Goal: Task Accomplishment & Management: Use online tool/utility

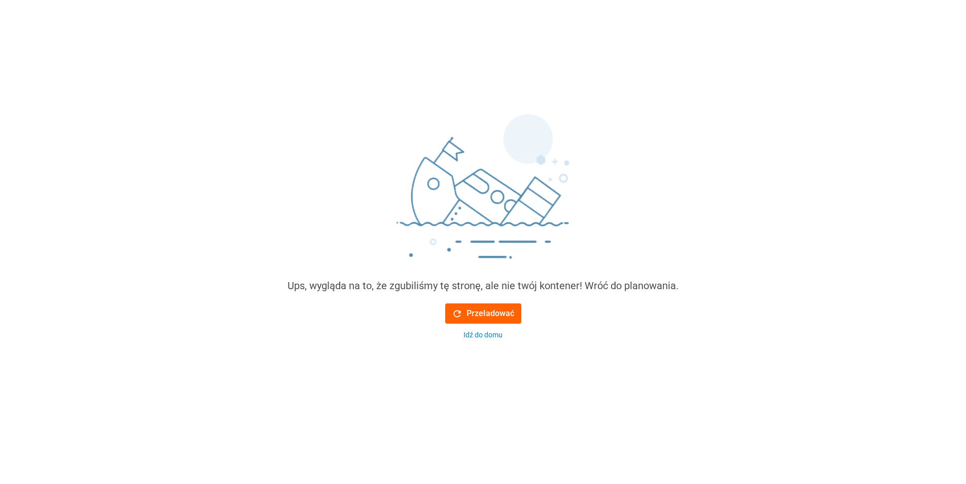
click at [500, 312] on font "Przeładować" at bounding box center [491, 313] width 48 height 12
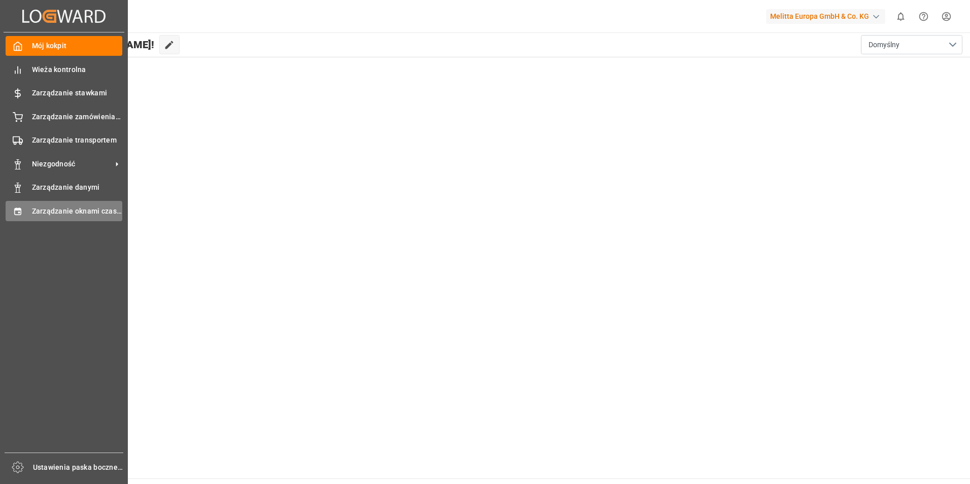
click at [43, 207] on span "Zarządzanie oknami czasowymi" at bounding box center [77, 211] width 91 height 11
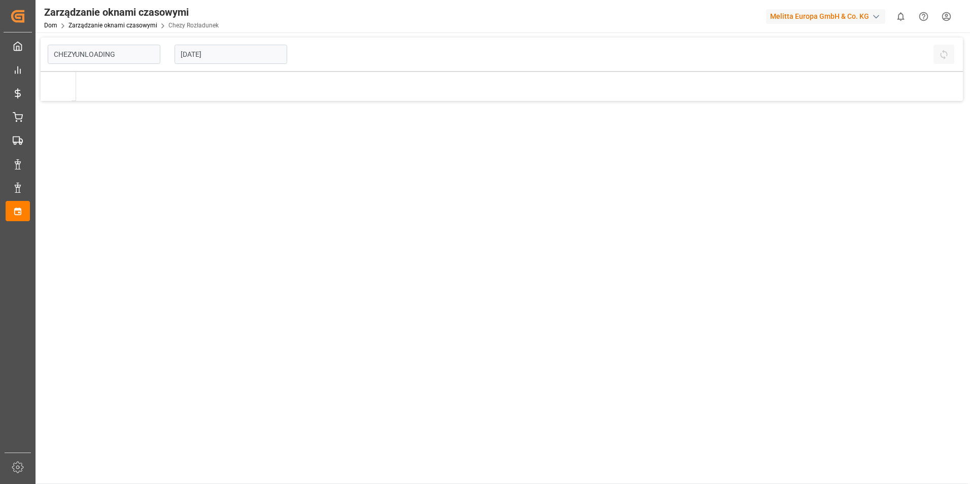
type input "Chezy Unloading"
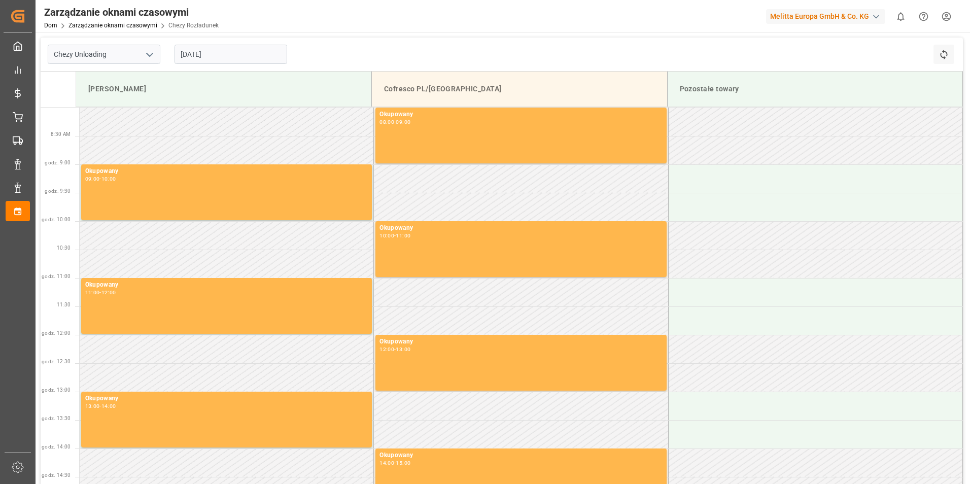
click at [236, 57] on input "[DATE]" at bounding box center [230, 54] width 113 height 19
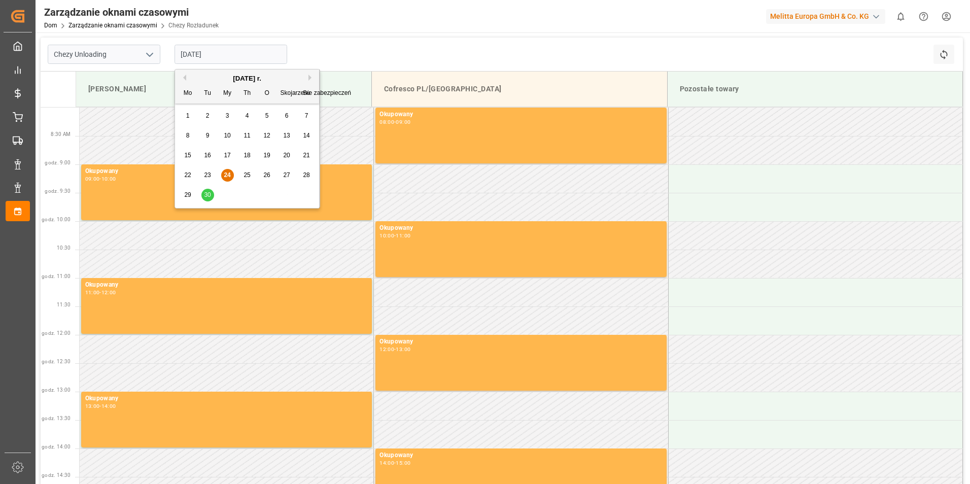
click at [204, 194] on span "30" at bounding box center [207, 194] width 7 height 7
type input "[DATE]"
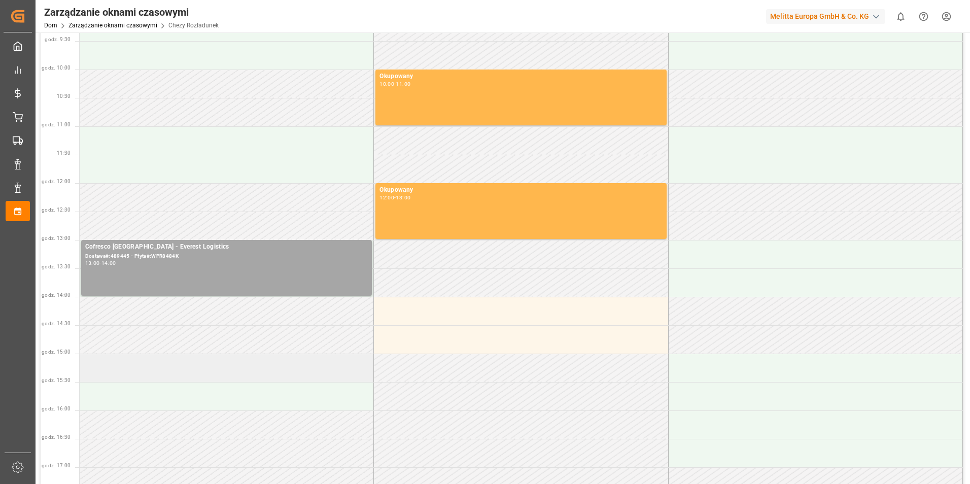
scroll to position [152, 0]
click at [163, 280] on div "Cofresco Poland - Everest Logistics Dostawa#:489445 - Płyta#:WPR8484K 13:00 - 1…" at bounding box center [226, 267] width 283 height 52
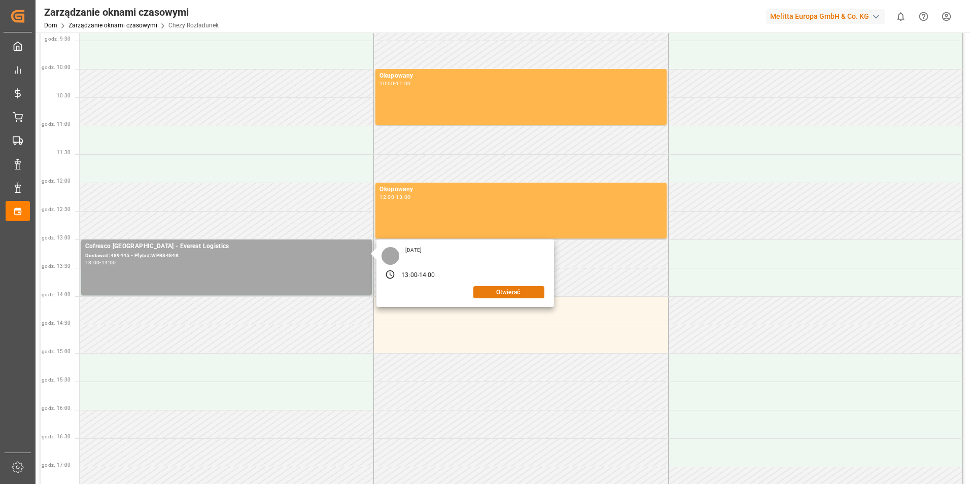
click at [498, 292] on button "Otwierać" at bounding box center [508, 292] width 71 height 12
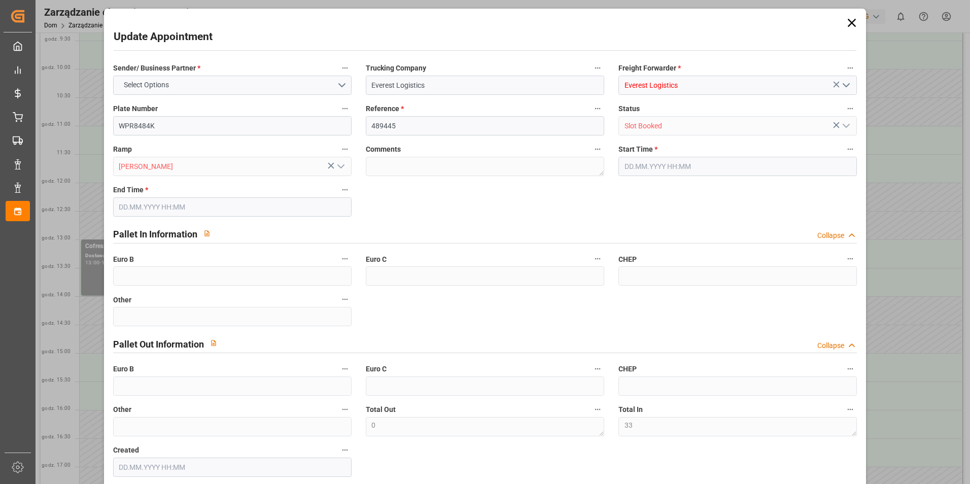
type input "33"
type input "0"
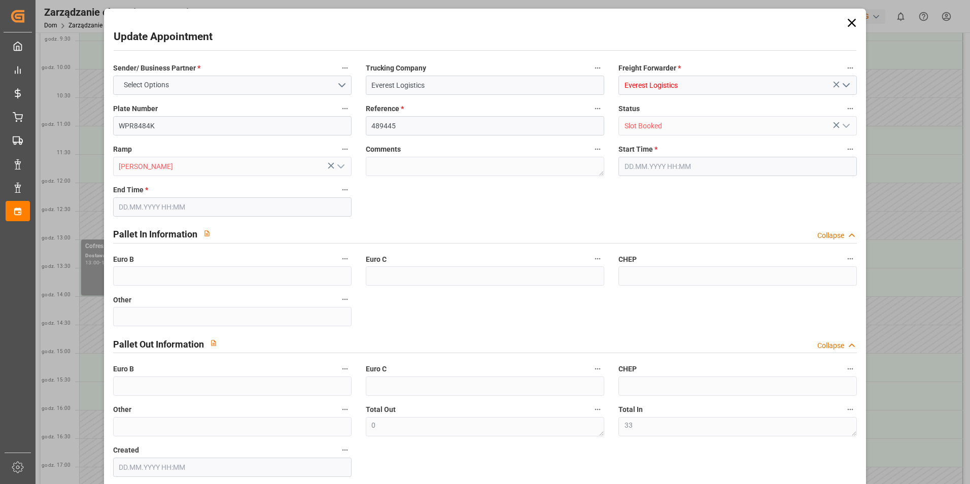
type input "0"
type input "[DATE] 13:00"
type input "[DATE] 14:00"
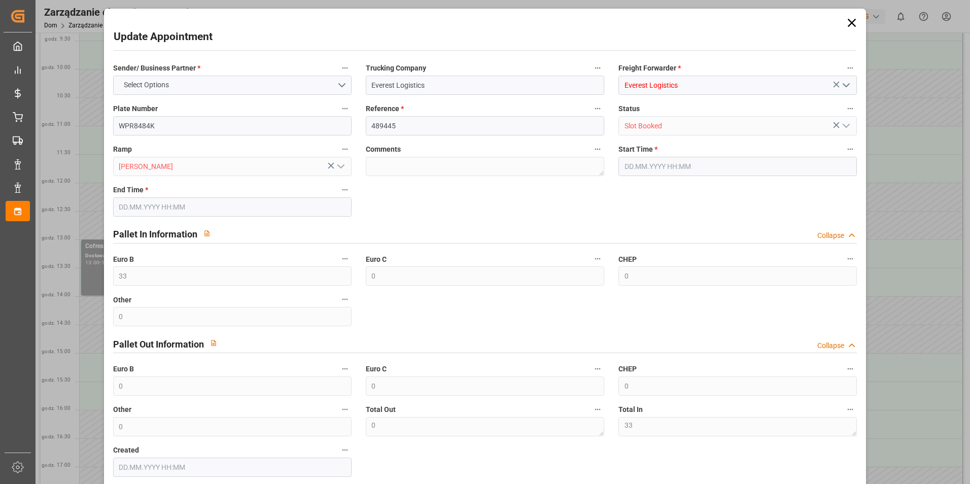
type input "[DATE] 08:09"
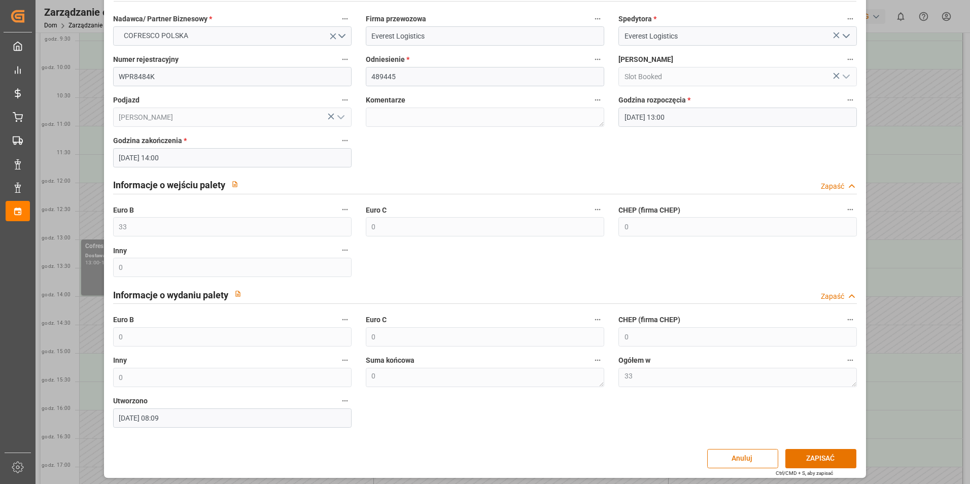
scroll to position [52, 0]
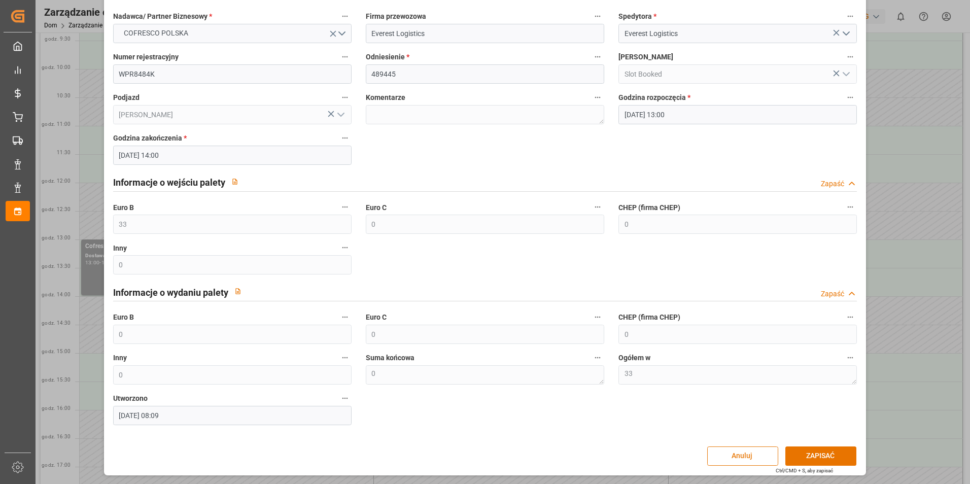
click at [737, 455] on button "Anuluj" at bounding box center [742, 455] width 71 height 19
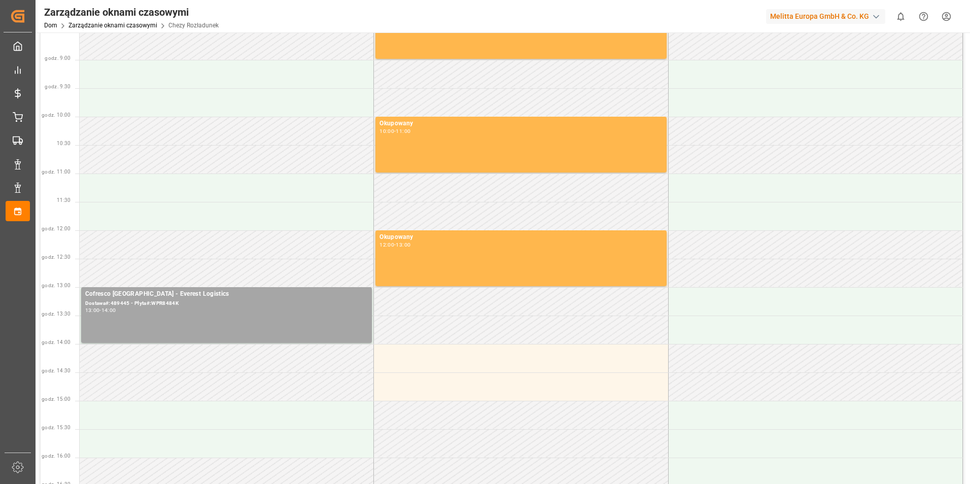
scroll to position [101, 0]
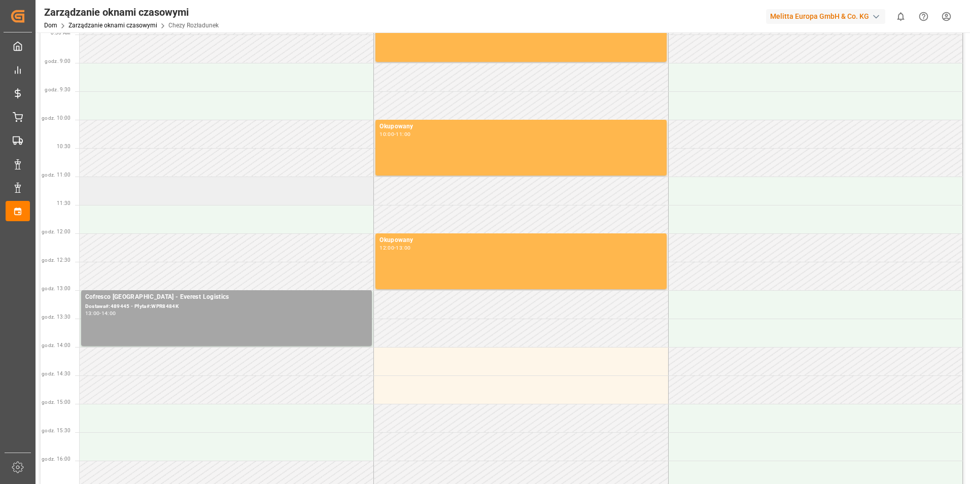
click at [158, 194] on td at bounding box center [227, 191] width 294 height 28
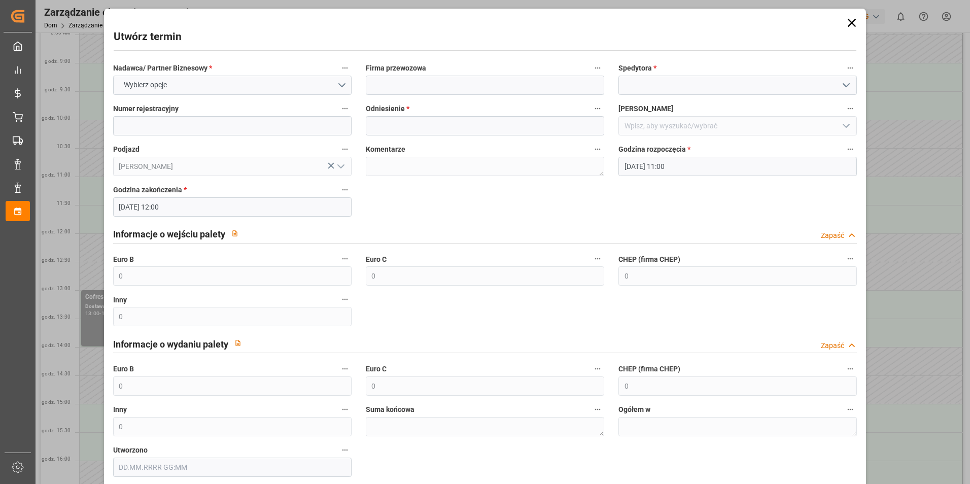
click at [848, 25] on icon at bounding box center [852, 23] width 14 height 14
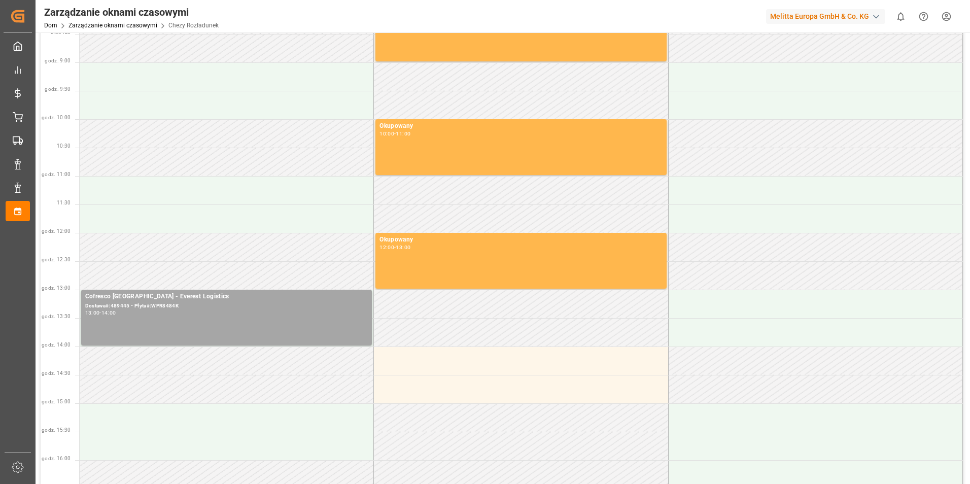
scroll to position [0, 0]
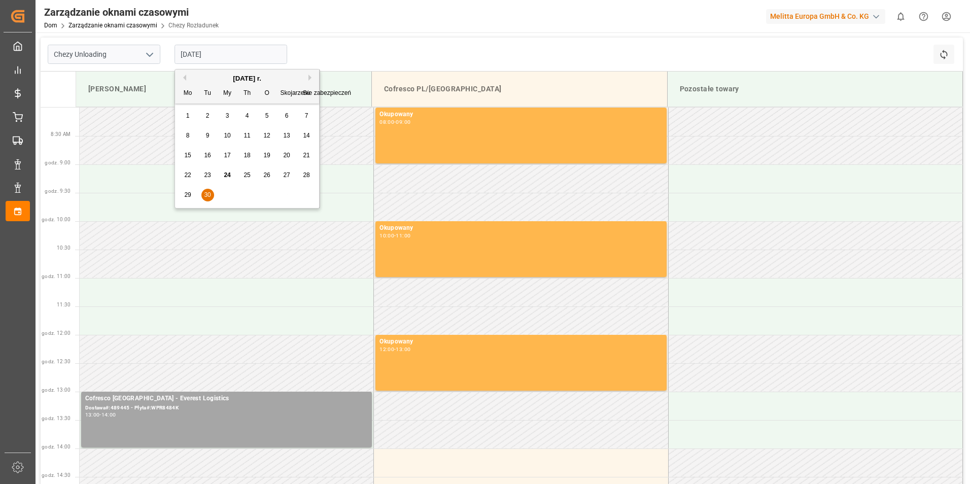
click at [190, 52] on input "[DATE]" at bounding box center [230, 54] width 113 height 19
click at [187, 196] on span "29" at bounding box center [187, 194] width 7 height 7
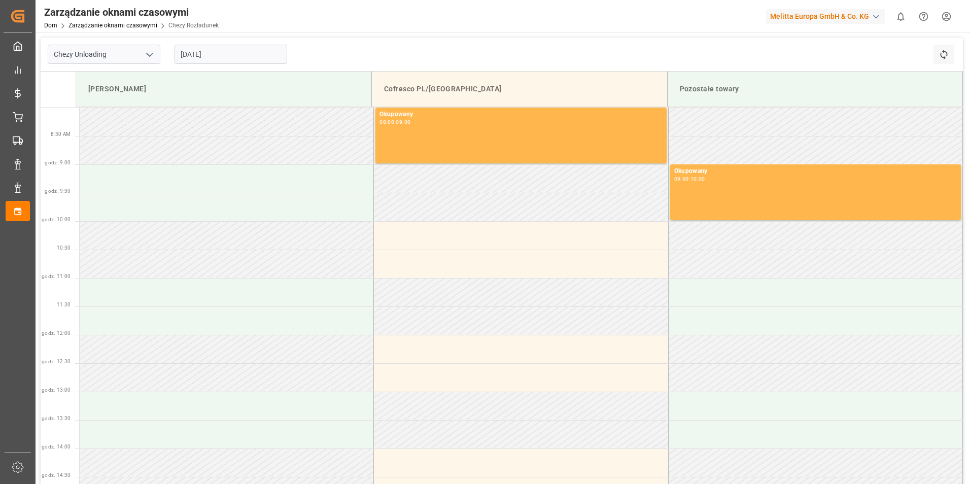
click at [219, 48] on input "[DATE]" at bounding box center [230, 54] width 113 height 19
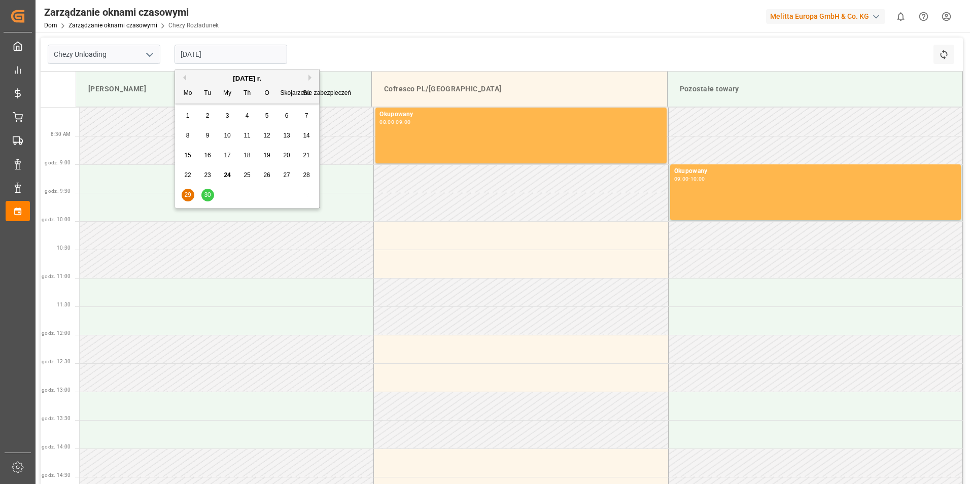
click at [266, 178] on span "26" at bounding box center [266, 174] width 7 height 7
type input "[DATE]"
